Goal: Task Accomplishment & Management: Complete application form

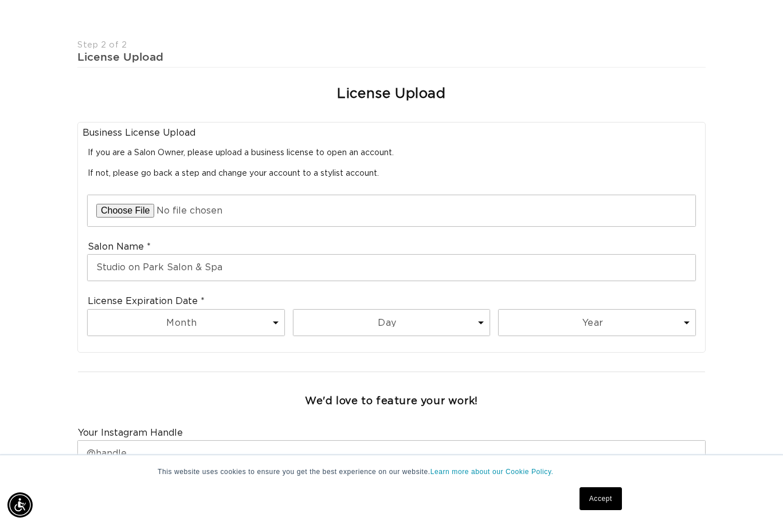
scroll to position [0, 1403]
click at [120, 195] on input "file" at bounding box center [391, 210] width 607 height 31
type input "C:\fakepath\image.jpg"
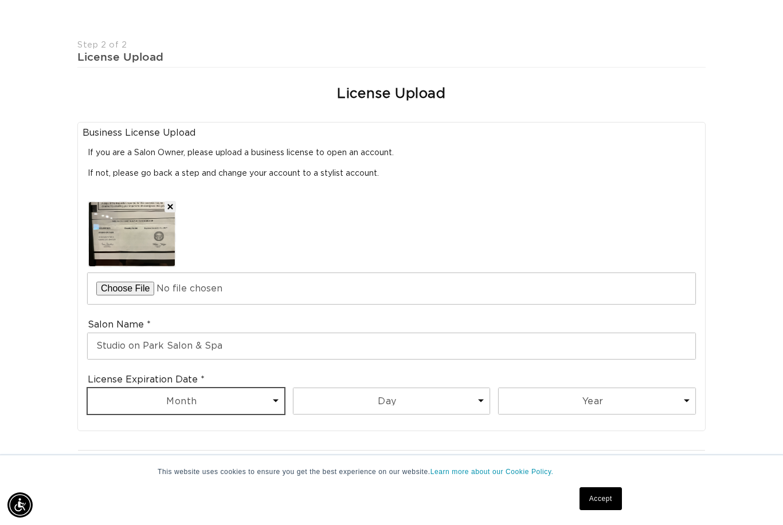
click at [265, 388] on select "Month 1 2 3 4 5 6 7 8 9 10 11 12" at bounding box center [186, 401] width 197 height 26
select select "1"
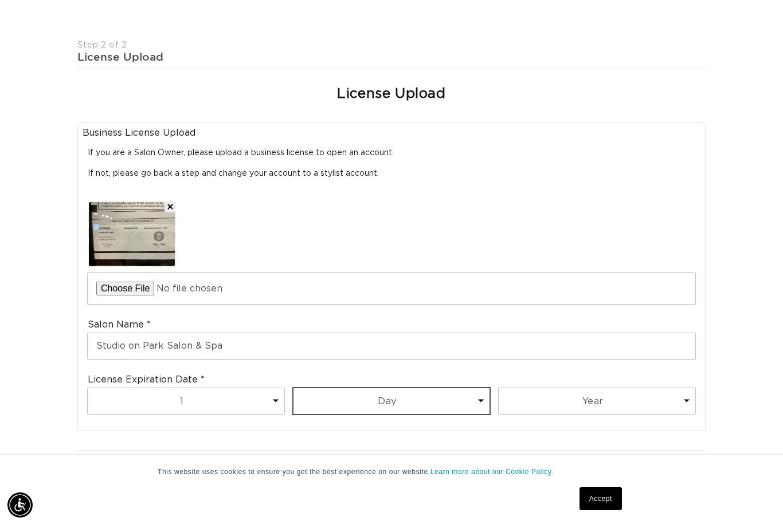
click at [446, 388] on select "Day 1 2 3 4 5 6 7 8 9 10 11 12 13 14 15 16 17 18 19 20 21 22 23 24 25 26 27 28 …" at bounding box center [391, 401] width 197 height 26
select select "31"
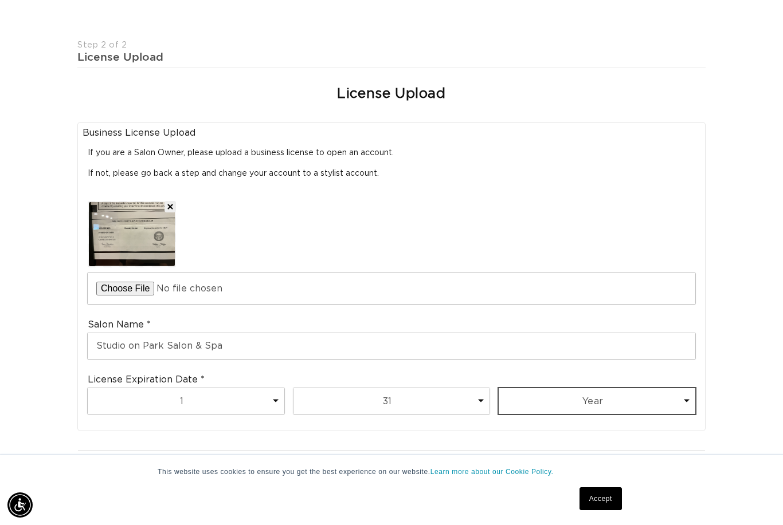
click at [563, 388] on select "Year 2025 2026 2027 2028 2029 2030 2031 2032 2033 2034 2035 2036 2037 2038 2039…" at bounding box center [596, 401] width 197 height 26
select select "2027"
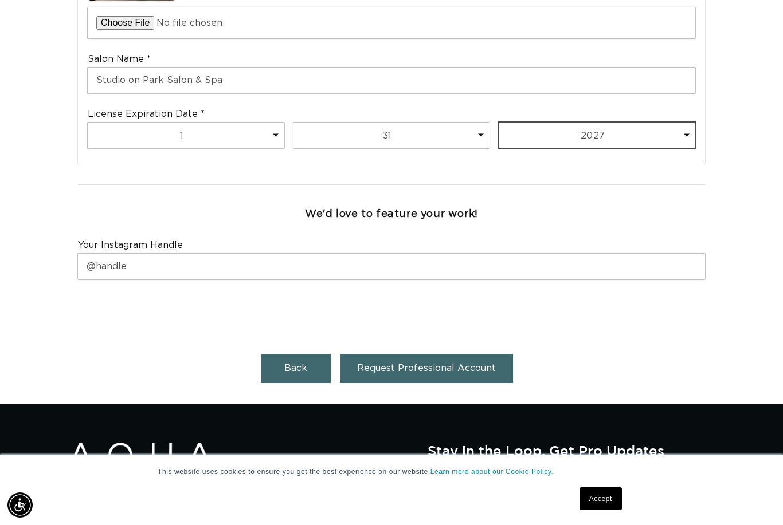
scroll to position [0, 701]
click at [430, 354] on button "Request Professional Account" at bounding box center [426, 368] width 173 height 29
